Goal: Task Accomplishment & Management: Use online tool/utility

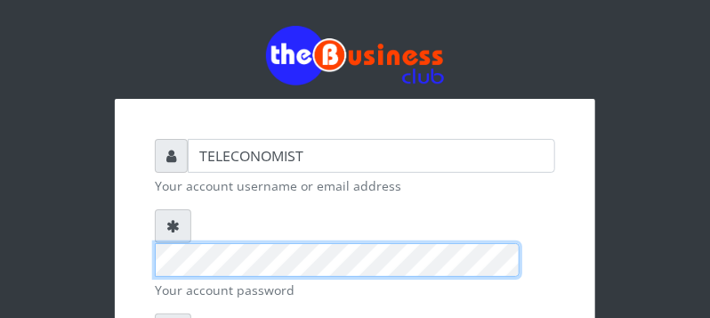
scroll to position [281, 0]
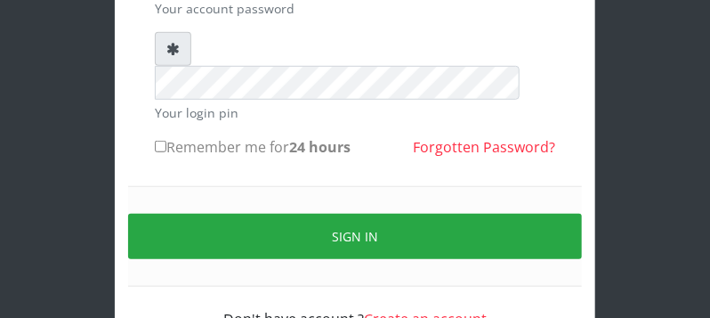
click at [156, 141] on input "Remember me for 24 hours" at bounding box center [161, 147] width 12 height 12
checkbox input "true"
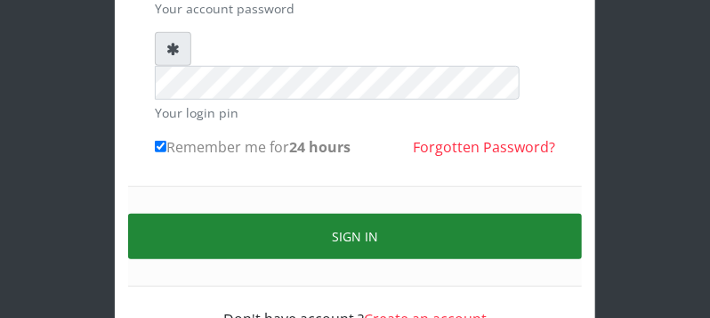
click at [169, 214] on button "Sign in" at bounding box center [355, 236] width 454 height 45
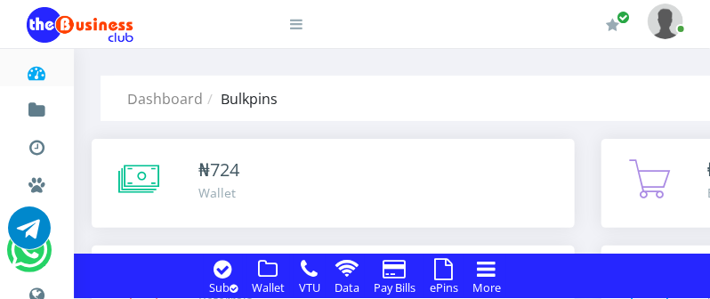
click at [441, 272] on icon at bounding box center [444, 268] width 19 height 21
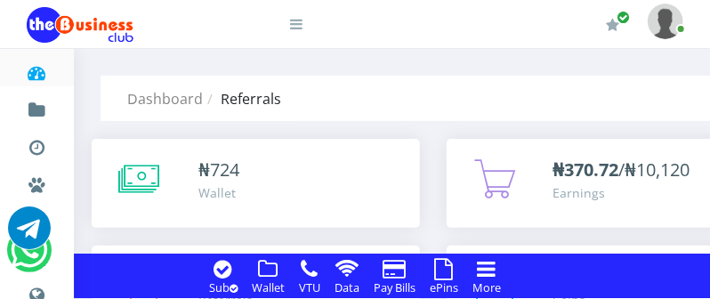
click at [444, 272] on icon at bounding box center [444, 268] width 19 height 21
click at [445, 272] on icon at bounding box center [444, 268] width 19 height 21
click at [446, 269] on icon at bounding box center [444, 268] width 19 height 21
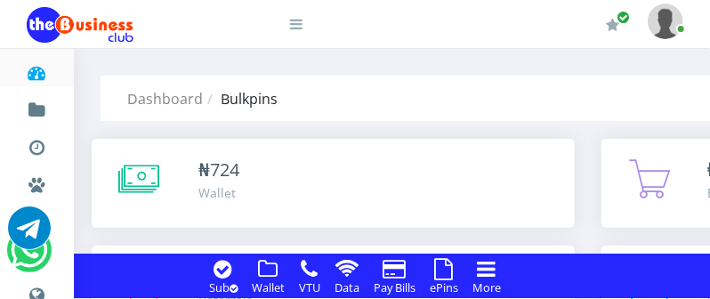
click at [447, 269] on icon at bounding box center [444, 268] width 19 height 21
click at [267, 267] on icon at bounding box center [269, 268] width 20 height 21
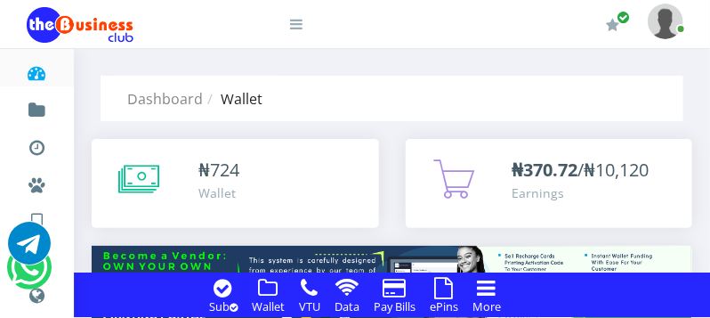
click at [443, 287] on icon at bounding box center [444, 287] width 19 height 21
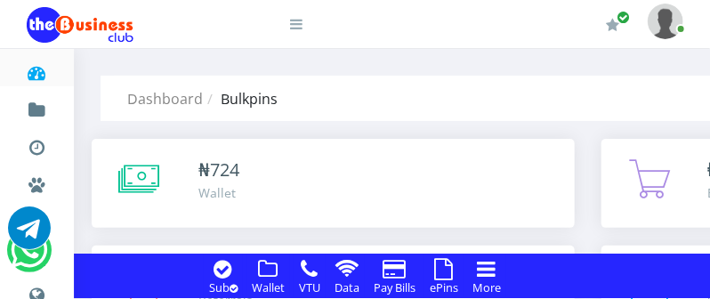
click at [444, 260] on icon at bounding box center [444, 268] width 19 height 21
click at [441, 265] on icon at bounding box center [444, 268] width 19 height 21
click at [442, 266] on icon at bounding box center [444, 268] width 19 height 21
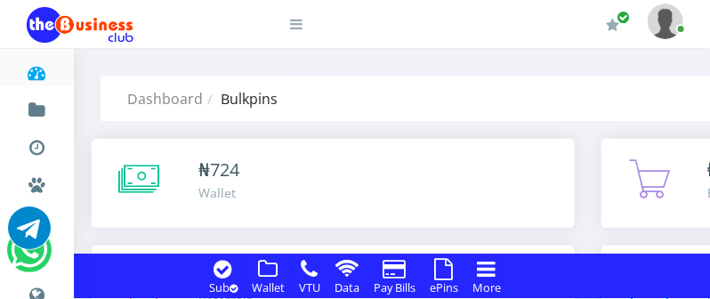
click at [442, 266] on icon at bounding box center [444, 268] width 19 height 21
click at [445, 267] on icon at bounding box center [444, 268] width 19 height 21
click at [444, 267] on icon at bounding box center [444, 268] width 19 height 21
click at [445, 272] on icon at bounding box center [444, 268] width 19 height 21
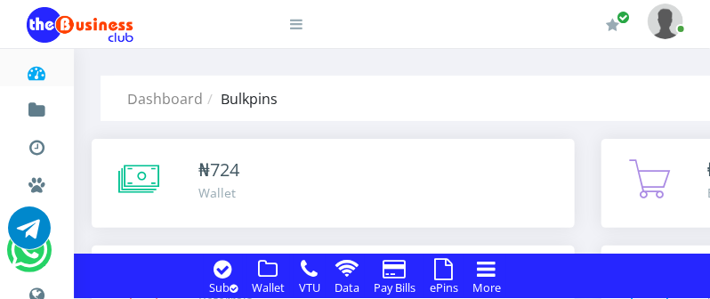
click at [446, 271] on icon at bounding box center [444, 268] width 19 height 21
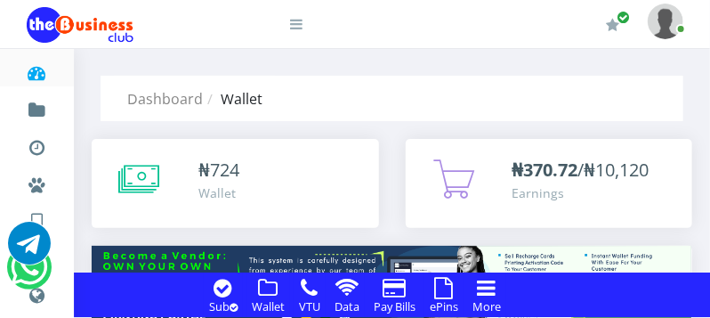
click at [446, 287] on icon at bounding box center [444, 287] width 19 height 21
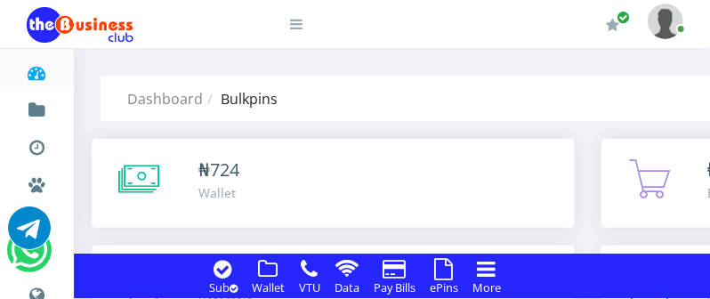
click at [443, 267] on icon at bounding box center [444, 268] width 19 height 21
click at [269, 270] on icon at bounding box center [269, 268] width 20 height 21
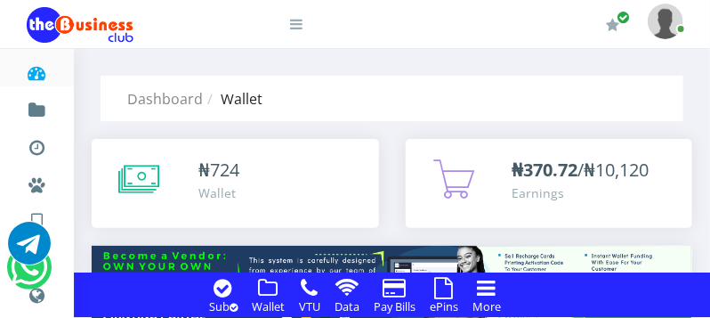
click at [443, 290] on icon at bounding box center [444, 287] width 19 height 21
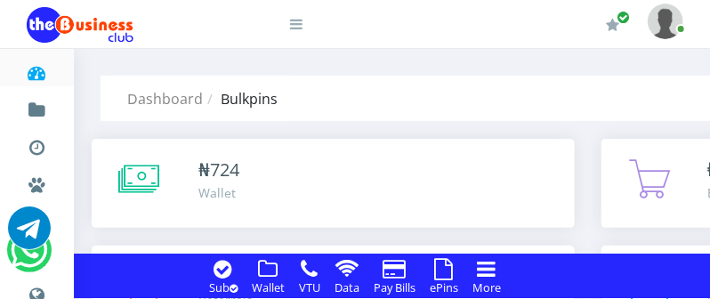
click at [446, 269] on icon at bounding box center [444, 268] width 19 height 21
click at [449, 274] on icon at bounding box center [444, 268] width 19 height 21
click at [441, 272] on icon at bounding box center [444, 268] width 19 height 21
click at [443, 269] on icon at bounding box center [444, 268] width 19 height 21
click at [437, 271] on div "ePins" at bounding box center [444, 276] width 39 height 45
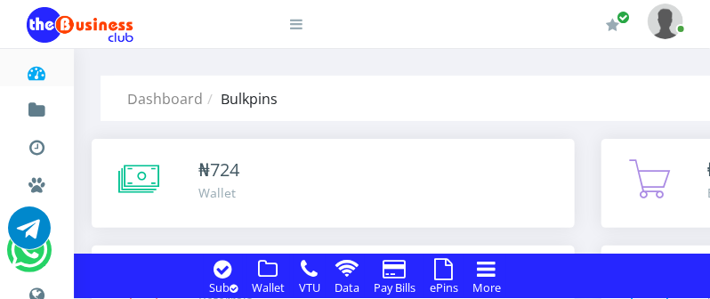
click at [443, 268] on icon at bounding box center [444, 268] width 19 height 21
click at [447, 267] on icon at bounding box center [444, 268] width 19 height 21
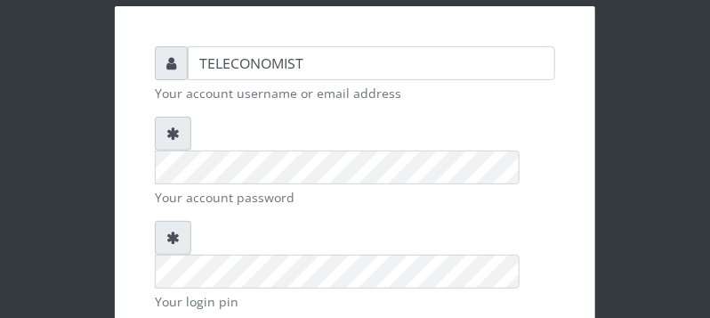
scroll to position [93, 0]
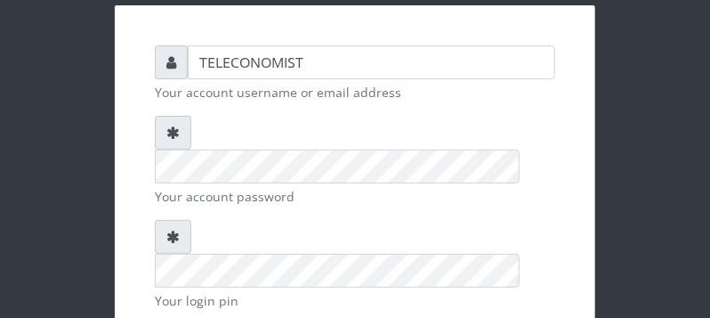
checkbox input "true"
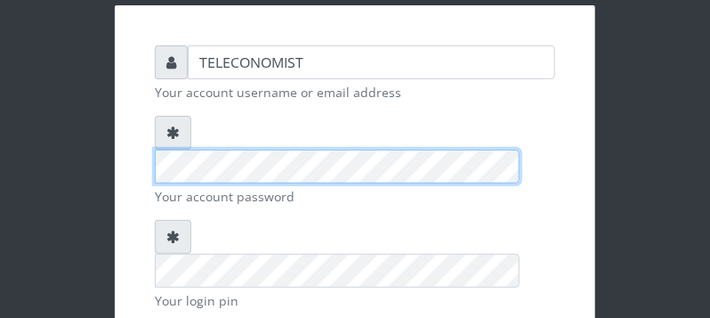
scroll to position [281, 0]
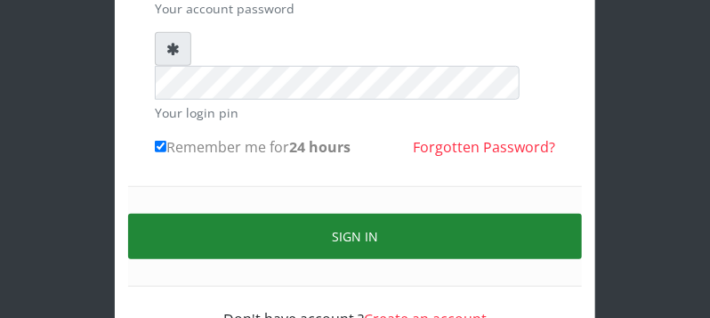
click at [461, 214] on button "Sign in" at bounding box center [355, 236] width 454 height 45
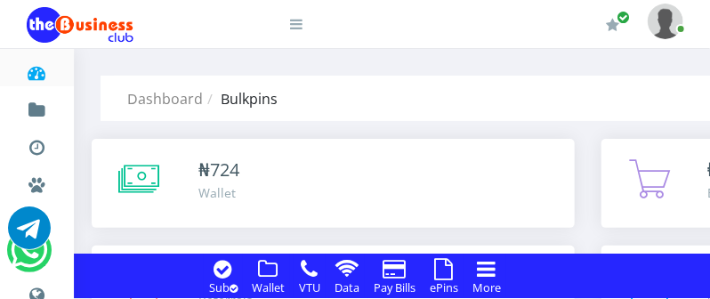
click at [447, 266] on icon at bounding box center [444, 268] width 19 height 21
click at [444, 265] on icon at bounding box center [444, 268] width 19 height 21
click at [441, 271] on icon at bounding box center [444, 268] width 19 height 21
click at [447, 269] on icon at bounding box center [444, 268] width 19 height 21
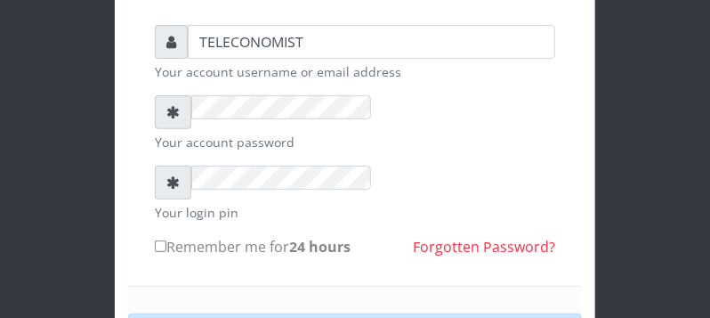
scroll to position [75, 0]
